Goal: Task Accomplishment & Management: Complete application form

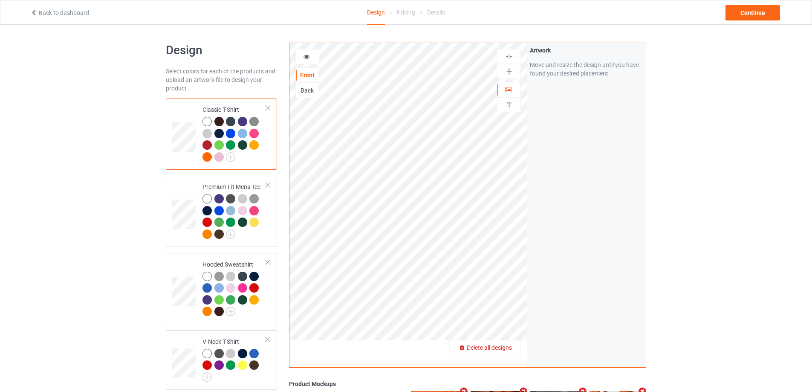
drag, startPoint x: 517, startPoint y: 342, endPoint x: 513, endPoint y: 345, distance: 4.9
click at [513, 345] on div "Delete all designs" at bounding box center [485, 347] width 72 height 15
click at [513, 345] on div "Delete all designs" at bounding box center [485, 347] width 71 height 9
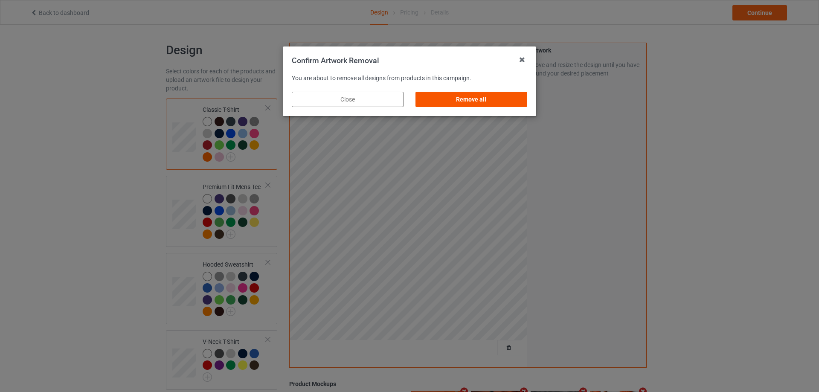
click at [504, 93] on div "Remove all" at bounding box center [471, 99] width 112 height 15
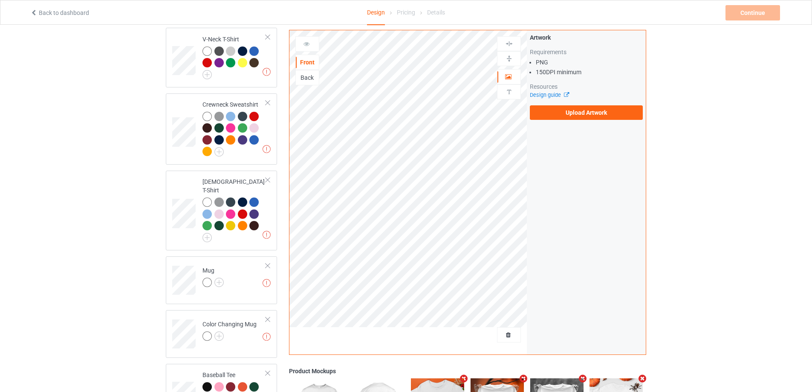
scroll to position [289, 0]
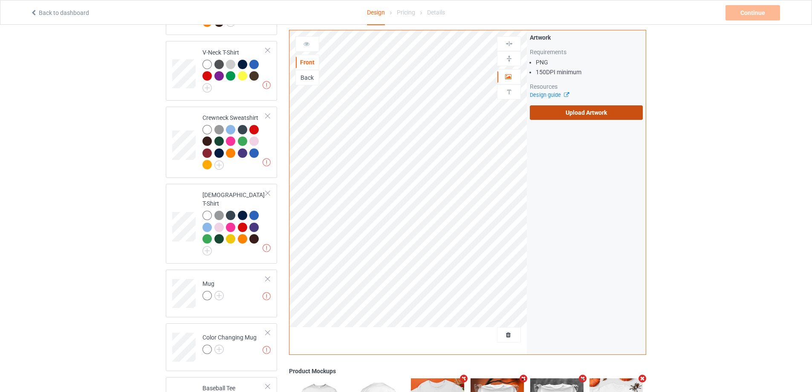
click at [566, 114] on label "Upload Artwork" at bounding box center [586, 112] width 113 height 14
click at [0, 0] on input "Upload Artwork" at bounding box center [0, 0] width 0 height 0
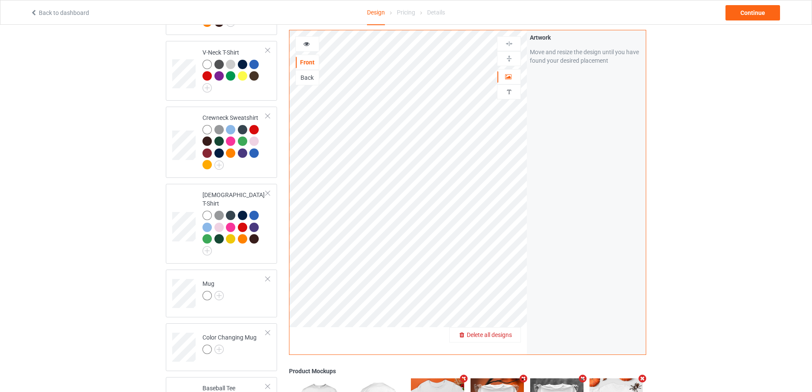
click at [509, 336] on span "Delete all designs" at bounding box center [489, 334] width 45 height 7
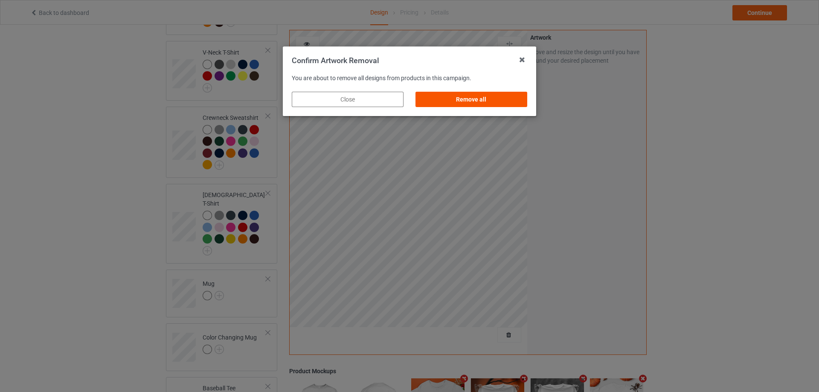
click at [488, 94] on div "Remove all" at bounding box center [471, 99] width 112 height 15
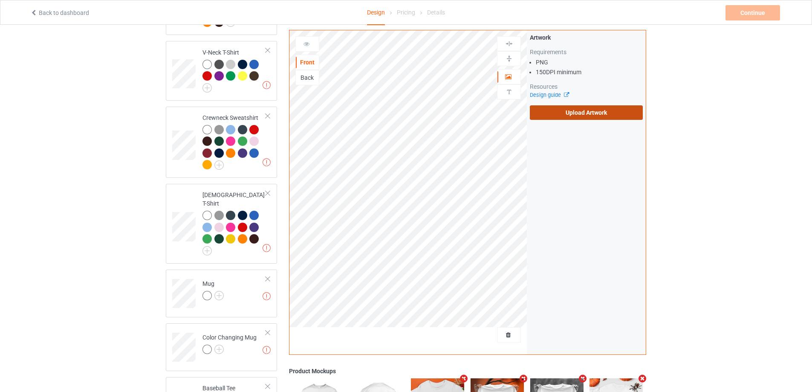
click at [573, 117] on label "Upload Artwork" at bounding box center [586, 112] width 113 height 14
click at [0, 0] on input "Upload Artwork" at bounding box center [0, 0] width 0 height 0
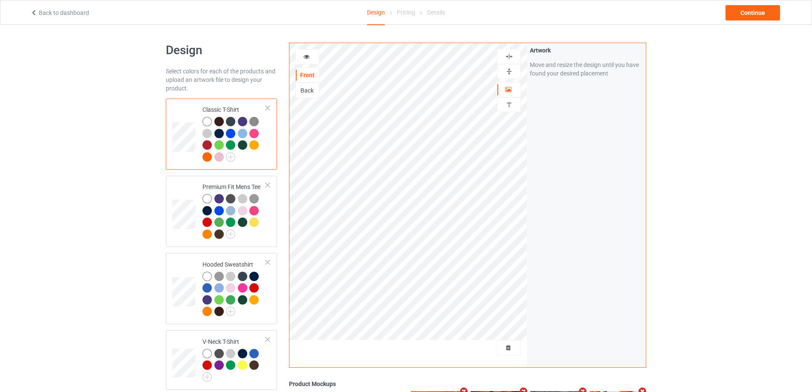
click at [220, 122] on div at bounding box center [218, 121] width 9 height 9
click at [307, 57] on icon at bounding box center [306, 55] width 7 height 6
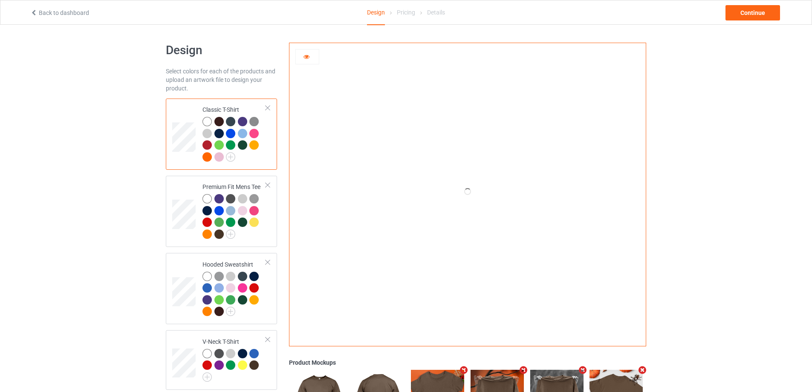
click at [307, 57] on icon at bounding box center [306, 55] width 7 height 6
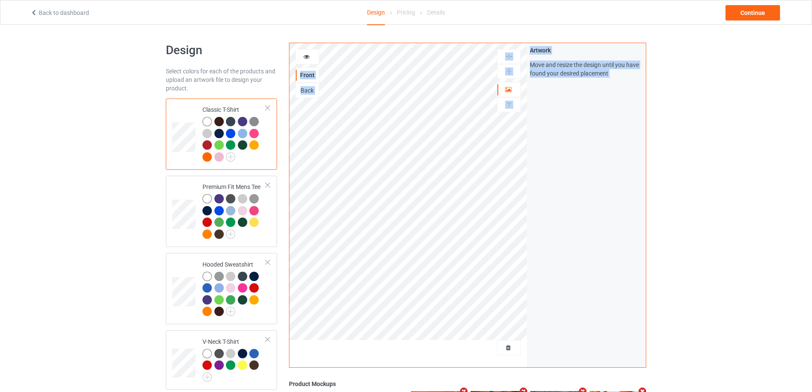
click at [307, 57] on icon at bounding box center [306, 55] width 7 height 6
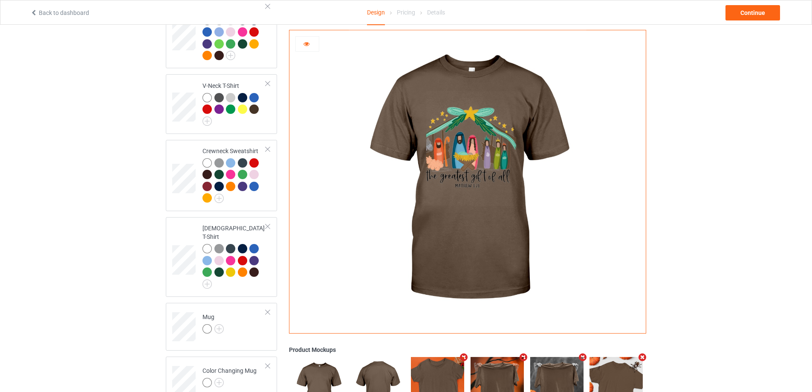
scroll to position [460, 0]
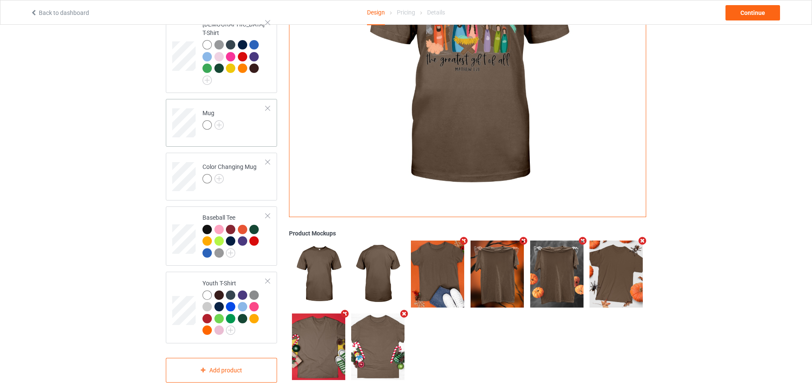
click at [242, 117] on td "Mug" at bounding box center [234, 119] width 73 height 35
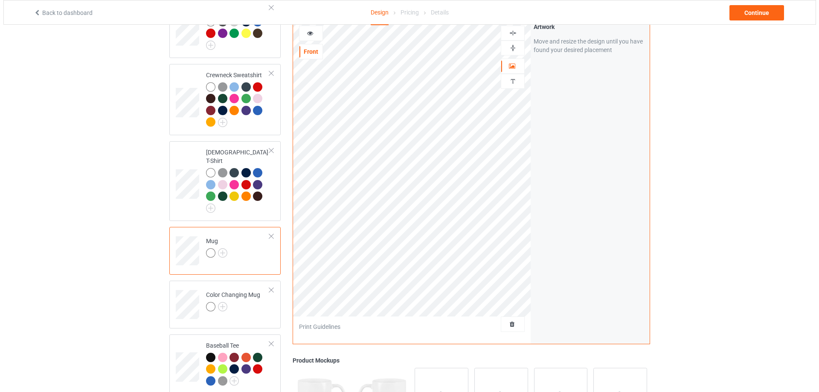
scroll to position [460, 0]
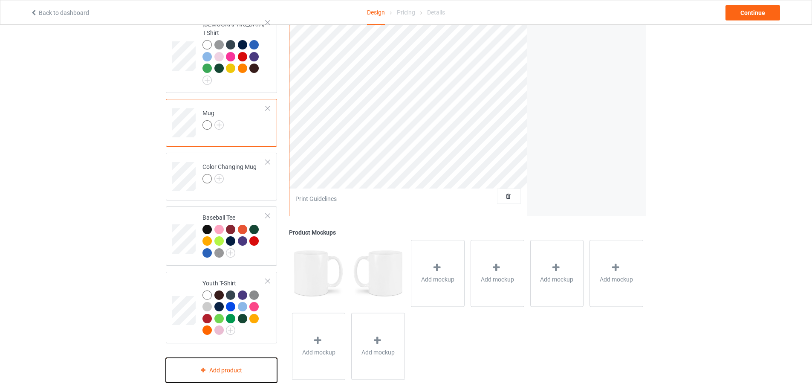
click at [219, 358] on div "Add product" at bounding box center [221, 370] width 111 height 25
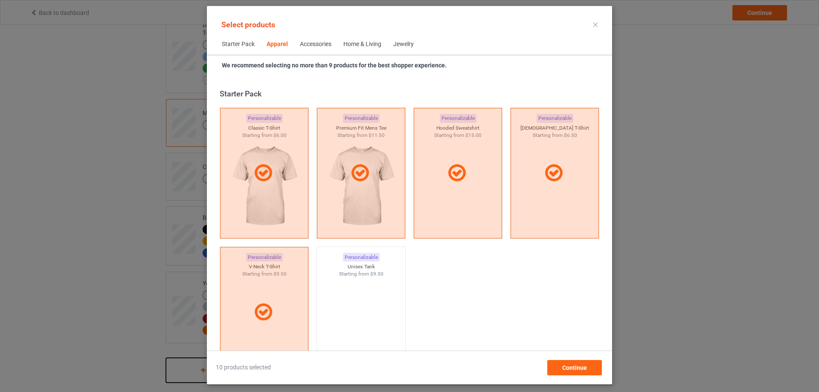
scroll to position [318, 0]
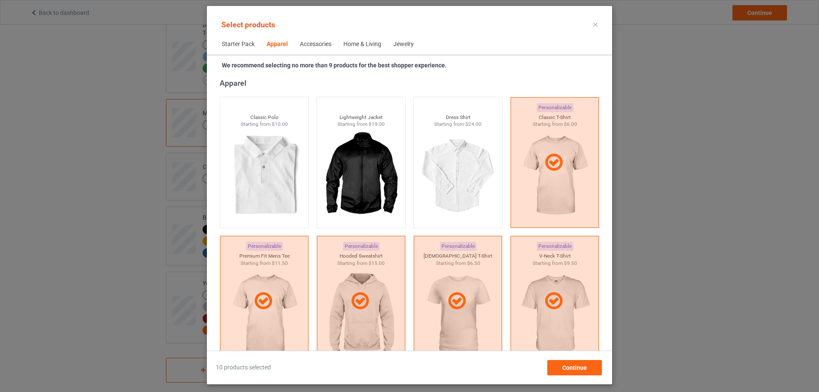
click at [350, 43] on div "Home & Living" at bounding box center [362, 44] width 38 height 9
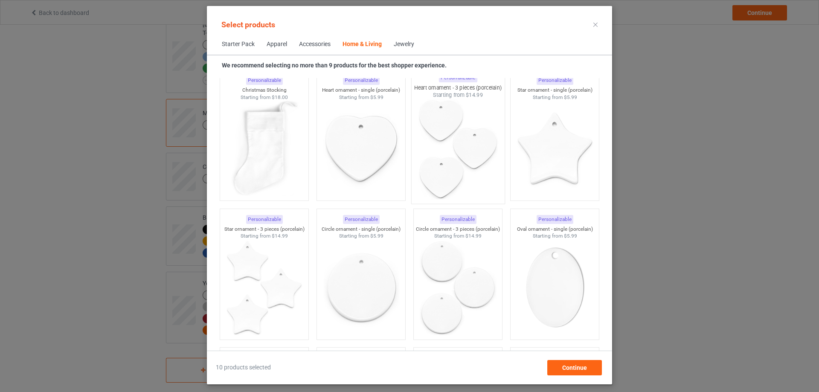
scroll to position [5806, 0]
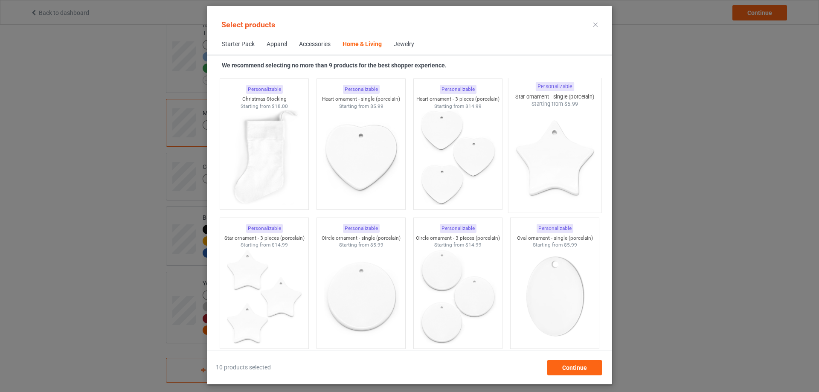
click at [529, 151] on img at bounding box center [554, 158] width 80 height 100
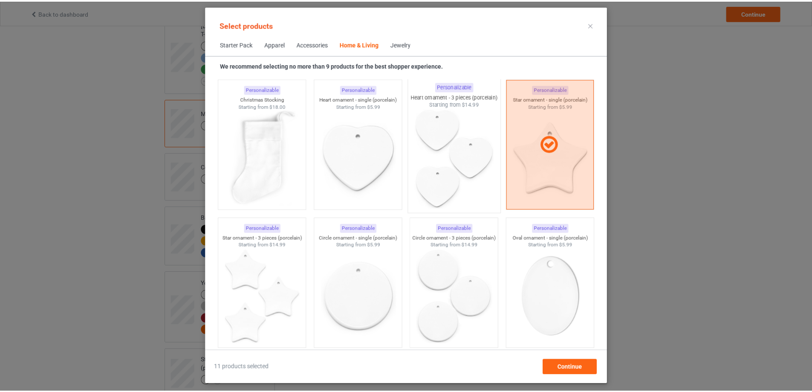
scroll to position [5892, 0]
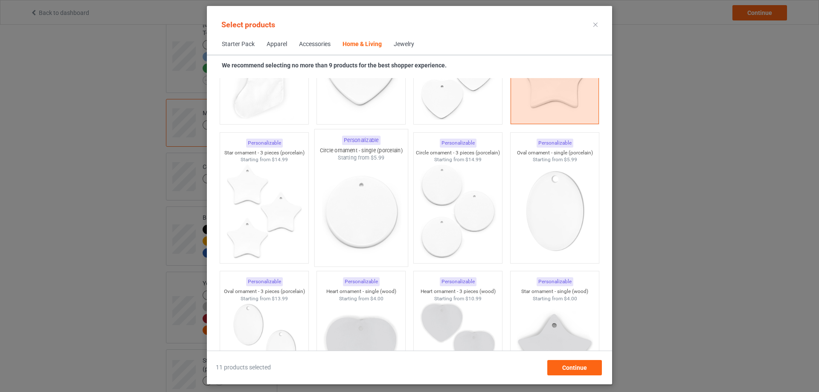
click at [368, 193] on img at bounding box center [361, 212] width 80 height 100
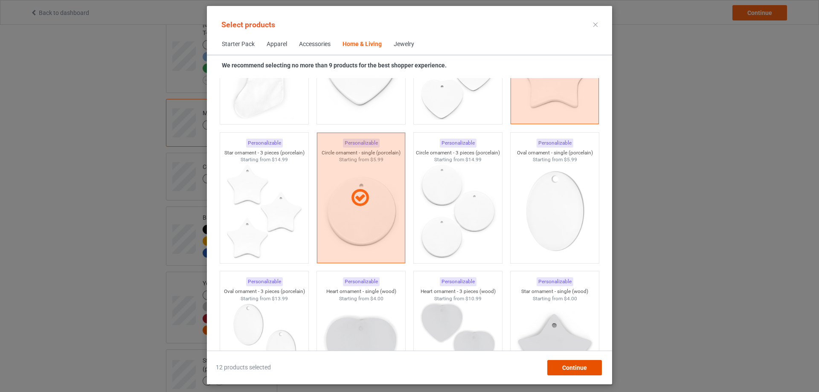
click at [580, 365] on span "Continue" at bounding box center [574, 367] width 25 height 7
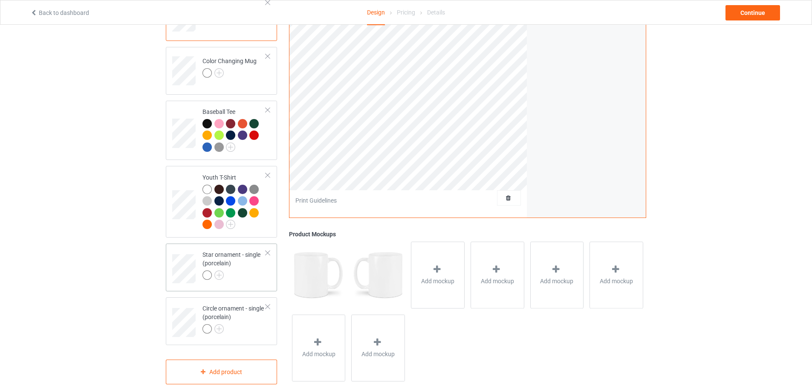
scroll to position [567, 0]
click at [245, 312] on div "Circle ornament - single (porcelain)" at bounding box center [235, 316] width 64 height 29
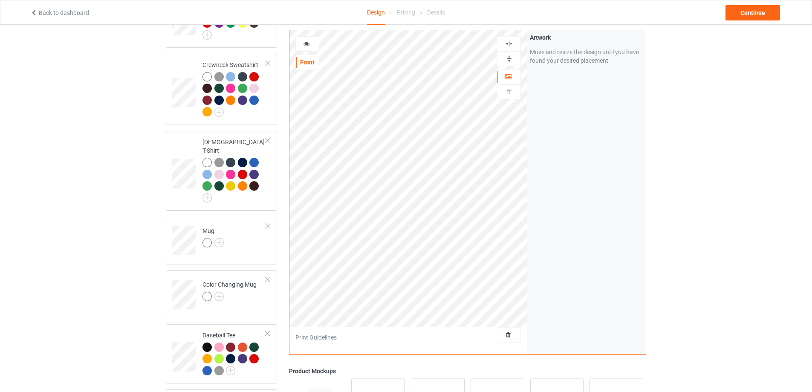
scroll to position [311, 0]
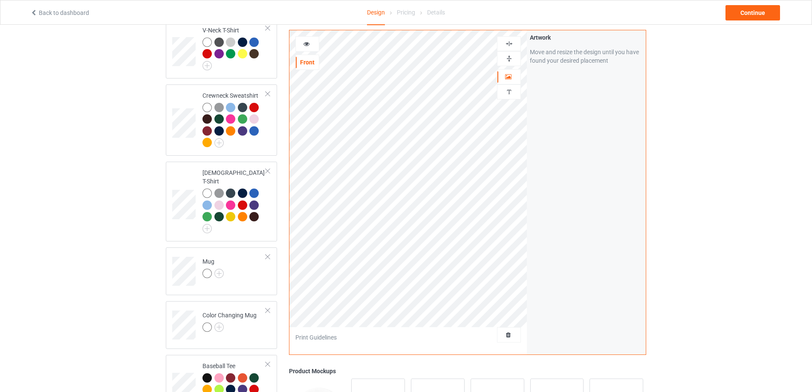
click at [510, 47] on img at bounding box center [509, 44] width 8 height 8
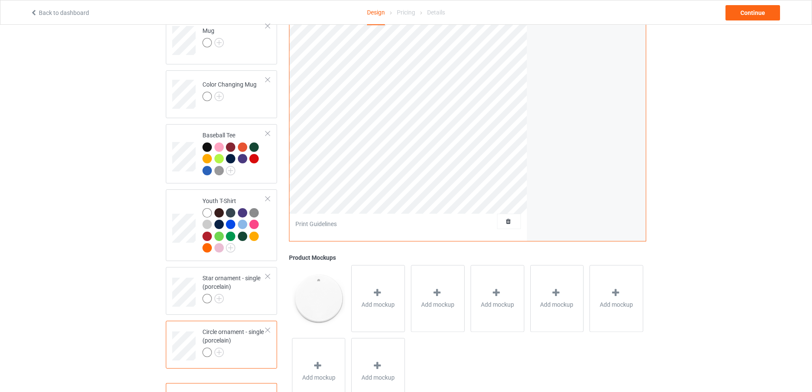
scroll to position [567, 0]
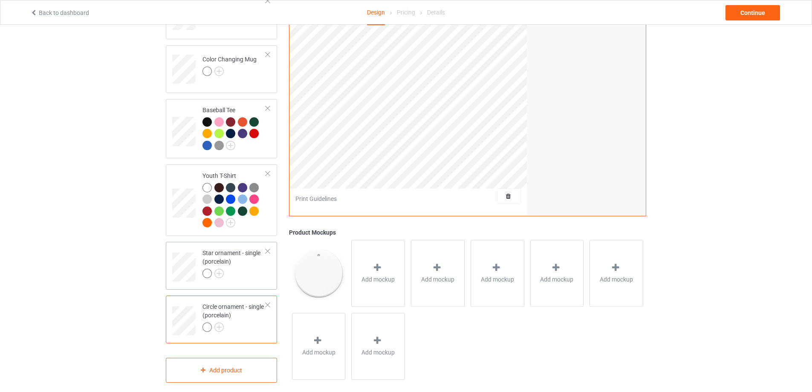
click at [256, 269] on div at bounding box center [235, 275] width 64 height 12
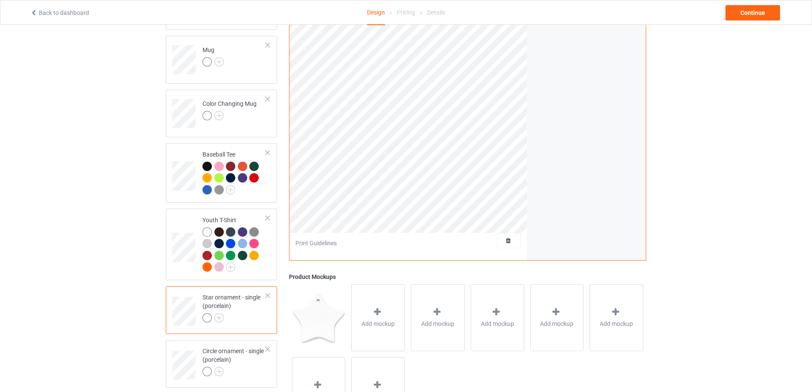
scroll to position [482, 0]
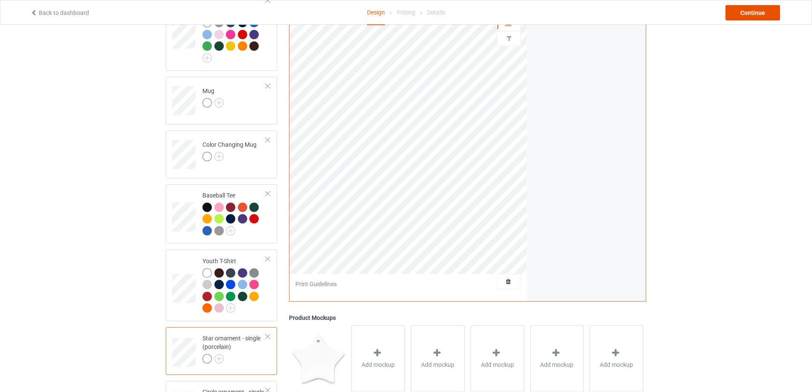
click at [764, 14] on div "Continue" at bounding box center [753, 12] width 55 height 15
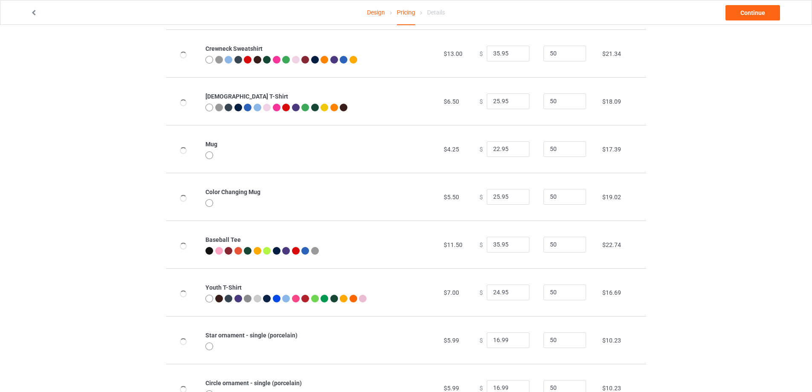
scroll to position [283, 0]
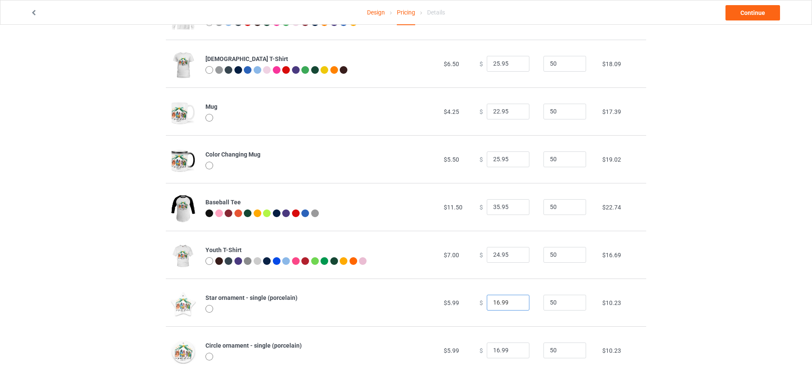
drag, startPoint x: 508, startPoint y: 298, endPoint x: 459, endPoint y: 295, distance: 49.5
click at [461, 297] on tr "Star ornament - single (porcelain) $5.99 $ 16.99 50 $10.23" at bounding box center [406, 302] width 480 height 48
type input "22.95"
drag, startPoint x: 509, startPoint y: 350, endPoint x: 446, endPoint y: 343, distance: 64.3
click at [446, 343] on tr "Circle ornament - single (porcelain) $5.99 $ 16.99 50 $10.23" at bounding box center [406, 350] width 480 height 48
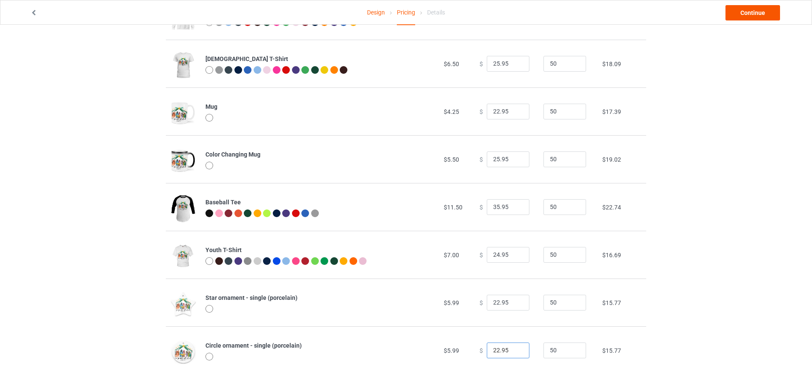
type input "22.95"
click at [754, 14] on link "Continue" at bounding box center [753, 12] width 55 height 15
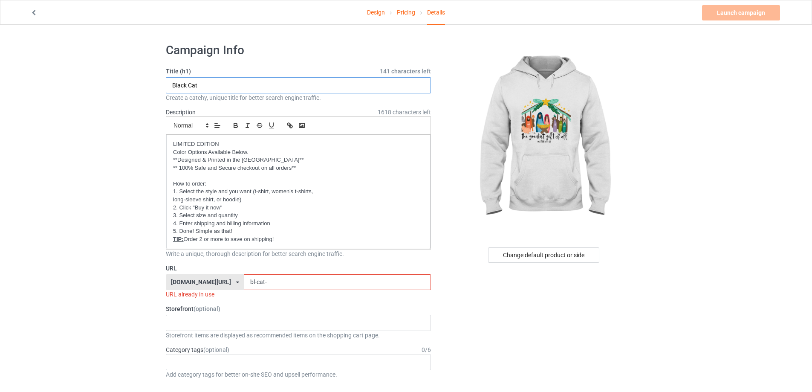
drag, startPoint x: 151, startPoint y: 81, endPoint x: 121, endPoint y: 81, distance: 29.4
type input "The greatest gift of all"
drag, startPoint x: 265, startPoint y: 278, endPoint x: 208, endPoint y: 272, distance: 57.9
click at [208, 272] on div "URL [DOMAIN_NAME][URL] [DOMAIN_NAME][URL] [DOMAIN_NAME][URL] [DOMAIN_NAME][URL]…" at bounding box center [298, 281] width 265 height 35
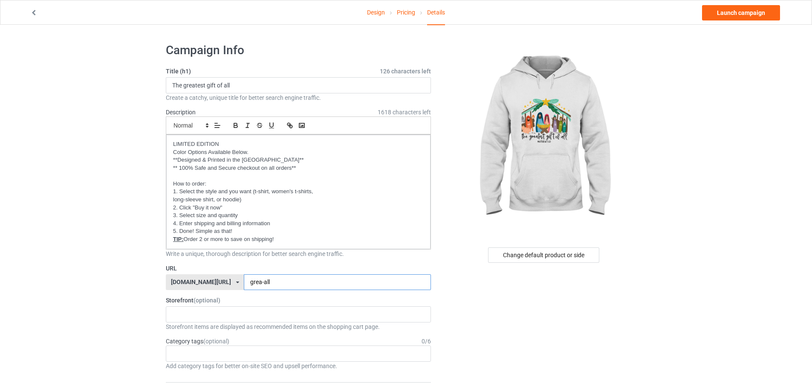
type input "grea-all"
click at [404, 13] on link "Pricing" at bounding box center [406, 12] width 18 height 24
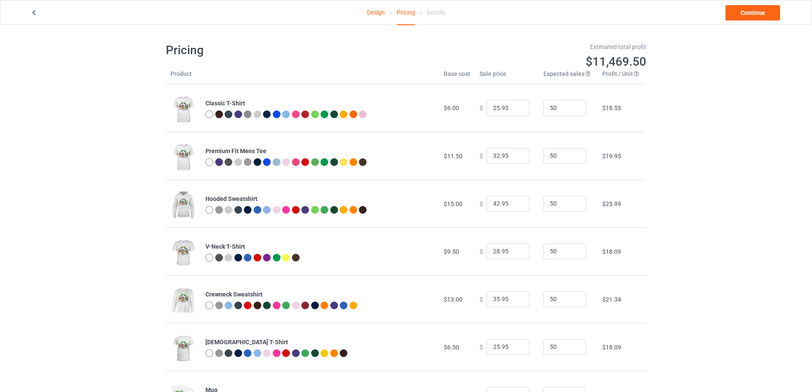
click at [372, 11] on link "Design" at bounding box center [376, 12] width 18 height 24
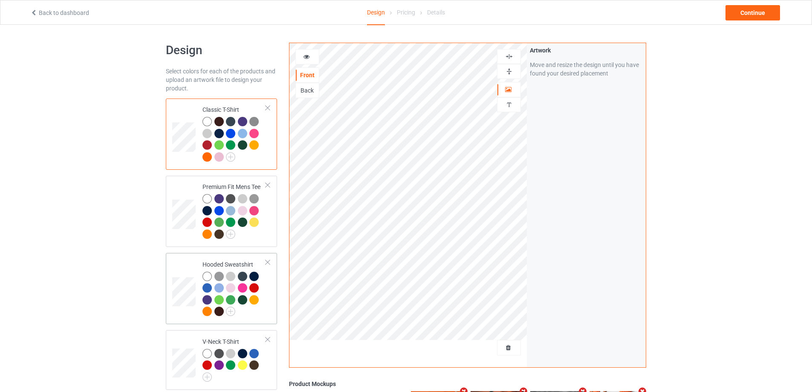
click at [185, 263] on td at bounding box center [185, 288] width 26 height 64
click at [762, 16] on div "Continue" at bounding box center [753, 12] width 55 height 15
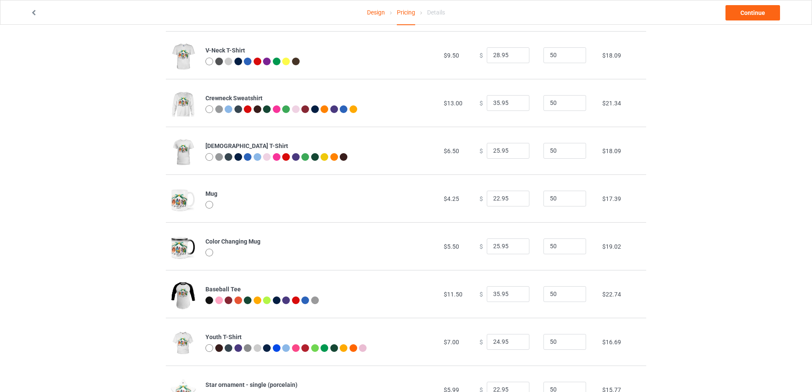
scroll to position [213, 0]
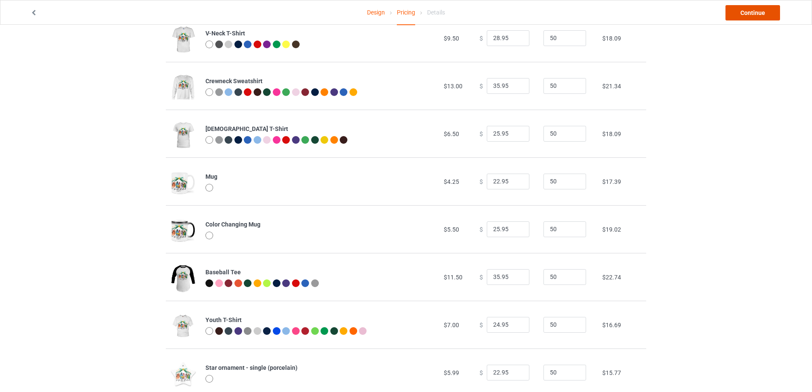
click at [752, 12] on link "Continue" at bounding box center [753, 12] width 55 height 15
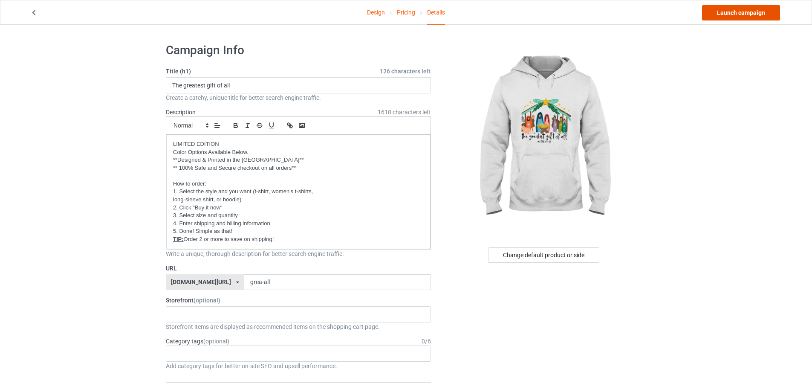
click at [734, 15] on link "Launch campaign" at bounding box center [741, 12] width 78 height 15
